Goal: Complete application form

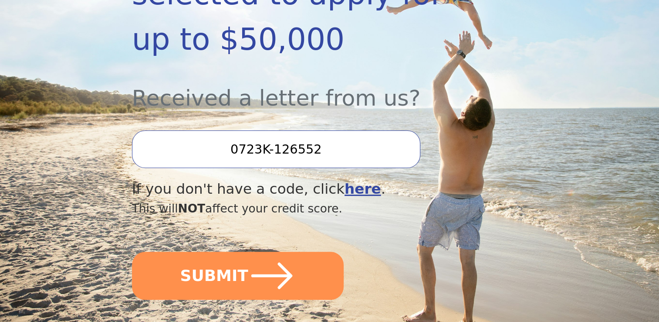
scroll to position [270, 0]
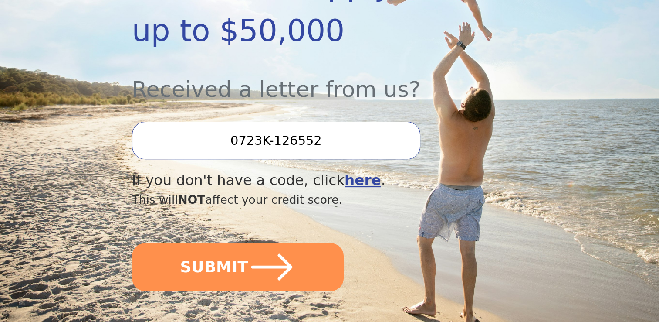
click at [201, 268] on div "Dear Valued Customer You’ve been pre-selected to apply for up to $50,000 Receiv…" at bounding box center [300, 79] width 336 height 444
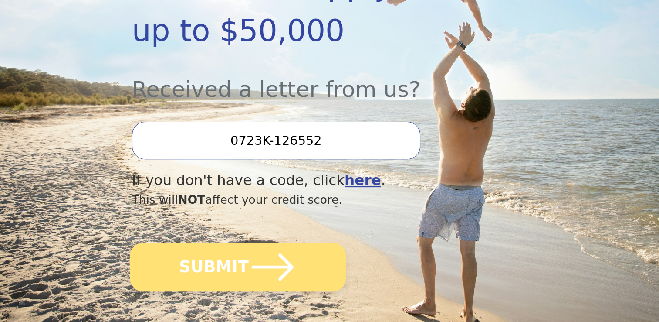
click at [248, 243] on icon "submit" at bounding box center [272, 267] width 48 height 48
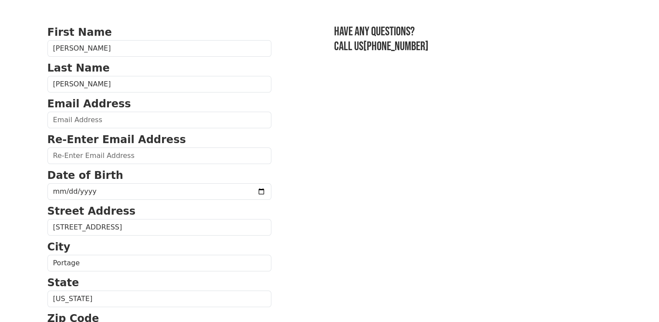
scroll to position [52, 0]
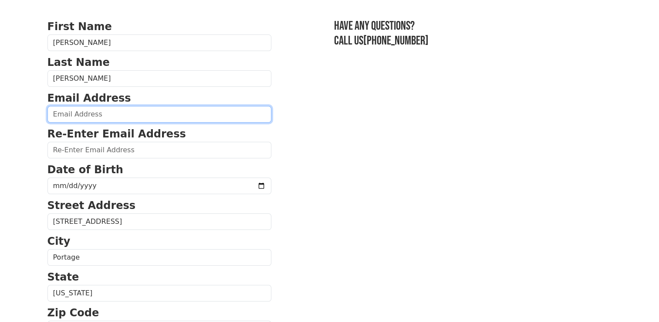
click at [185, 109] on input "email" at bounding box center [159, 114] width 224 height 17
type input "[EMAIL_ADDRESS][DOMAIN_NAME]"
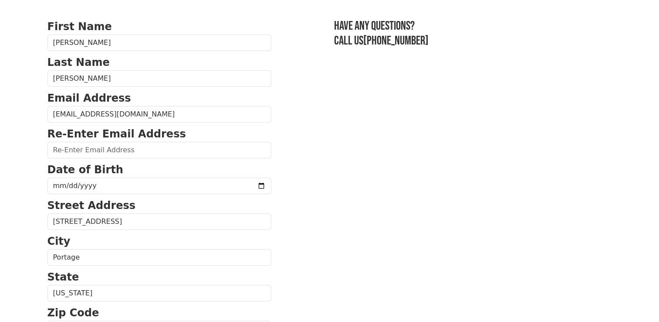
type input "[EMAIL_ADDRESS][DOMAIN_NAME]"
type input "[PHONE_NUMBER]"
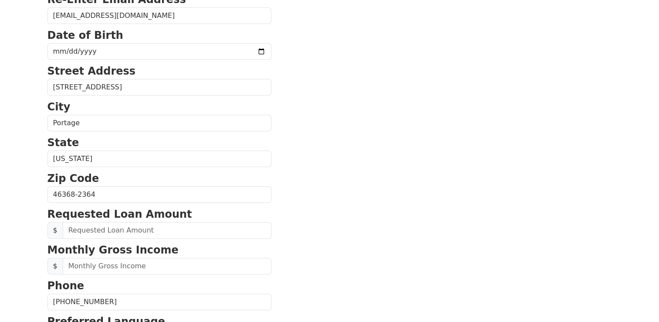
scroll to position [149, 0]
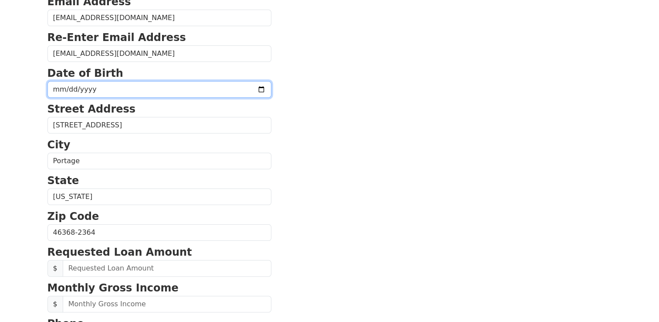
click at [161, 90] on input "date" at bounding box center [159, 89] width 224 height 17
type input "[DATE]"
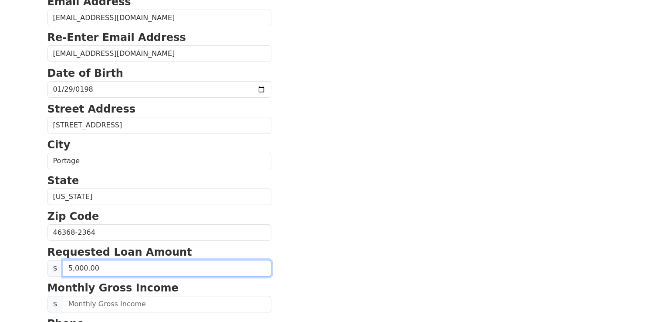
type input "50,000.00"
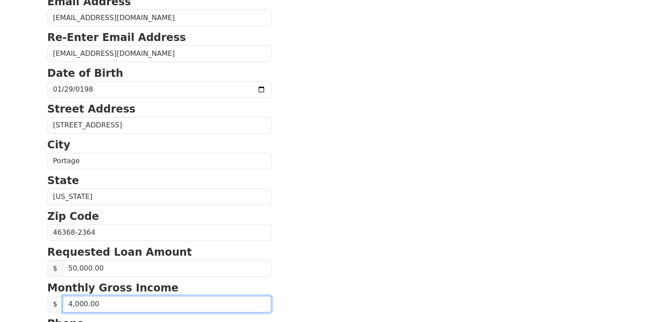
type input "400.00"
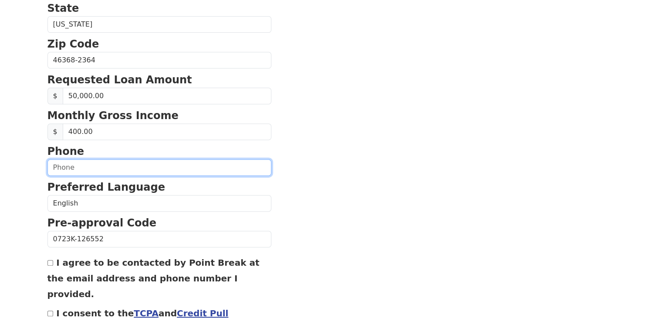
scroll to position [325, 0]
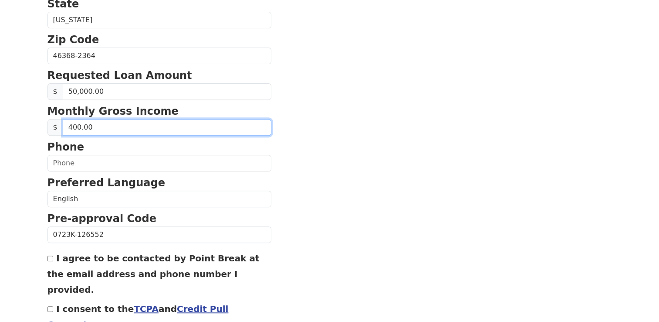
click at [121, 133] on input "400.00" at bounding box center [167, 127] width 209 height 17
type input "8,033.33"
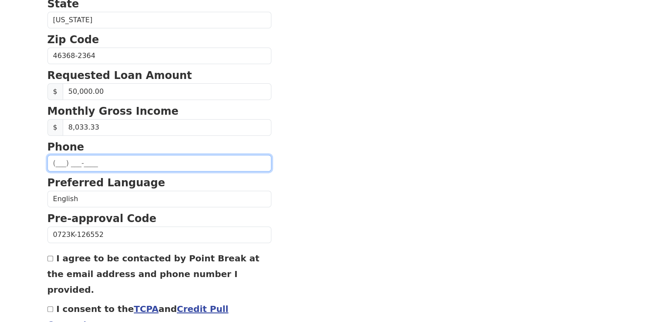
click at [98, 161] on input "text" at bounding box center [159, 163] width 224 height 17
type input "[PHONE_NUMBER]"
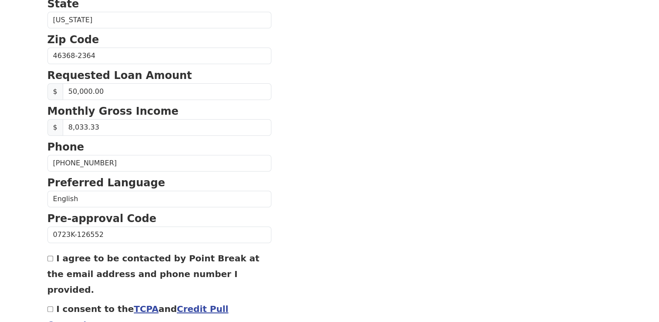
click at [349, 184] on section "First Name [PERSON_NAME] Last Name [PERSON_NAME] Email Address [EMAIL_ADDRESS][…" at bounding box center [329, 56] width 565 height 621
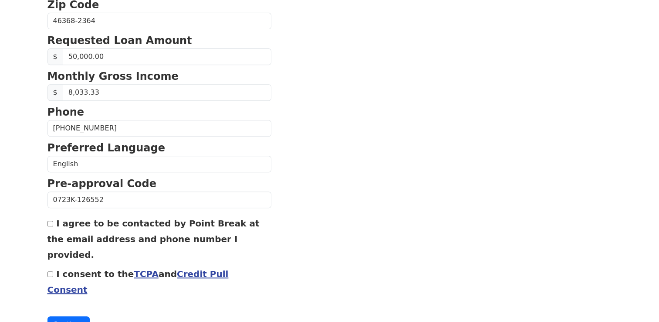
scroll to position [369, 0]
